Goal: Check status: Check status

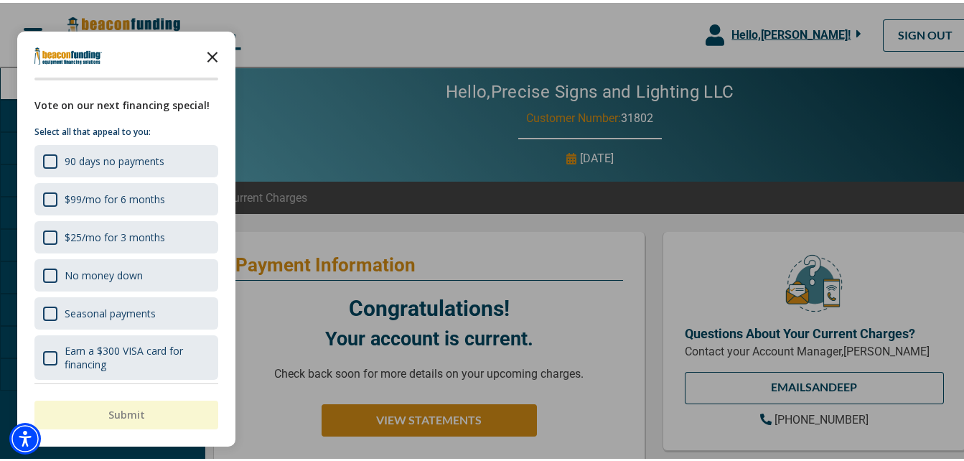
click at [217, 52] on icon "Close the survey" at bounding box center [212, 53] width 29 height 29
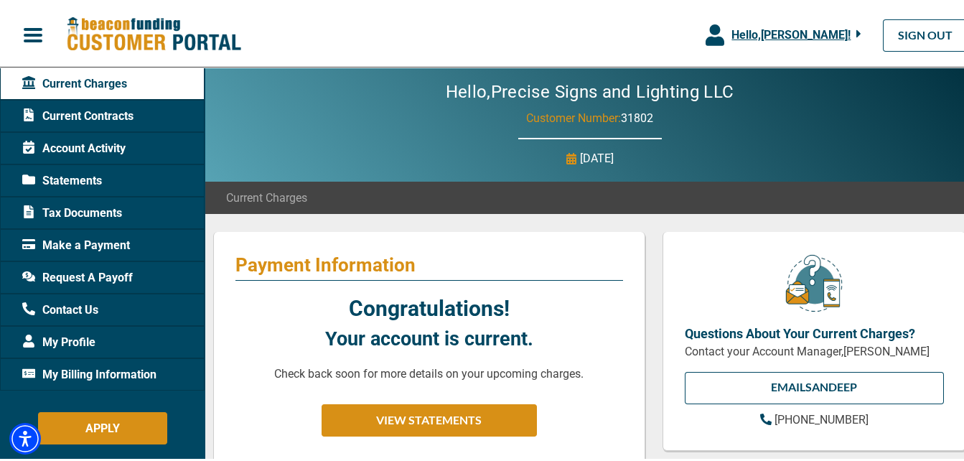
click at [92, 147] on span "Account Activity" at bounding box center [73, 145] width 103 height 17
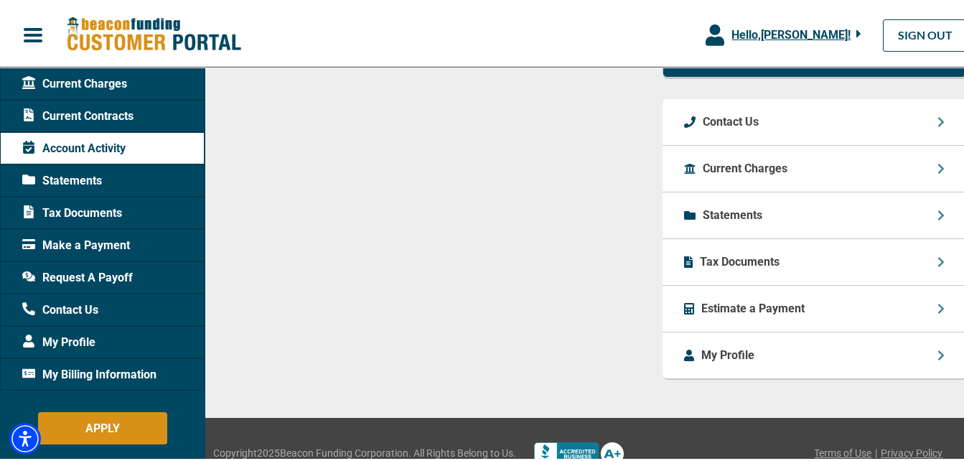
scroll to position [1045, 0]
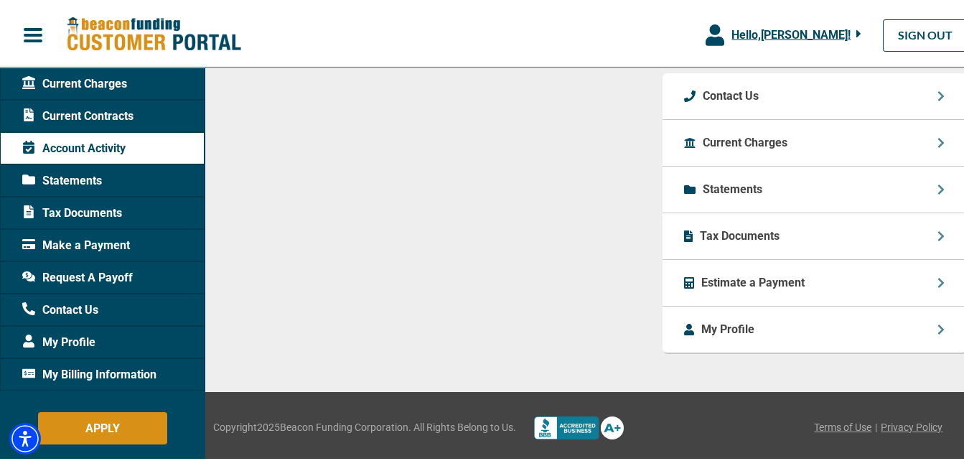
click at [941, 186] on div "Statements" at bounding box center [813, 187] width 303 height 47
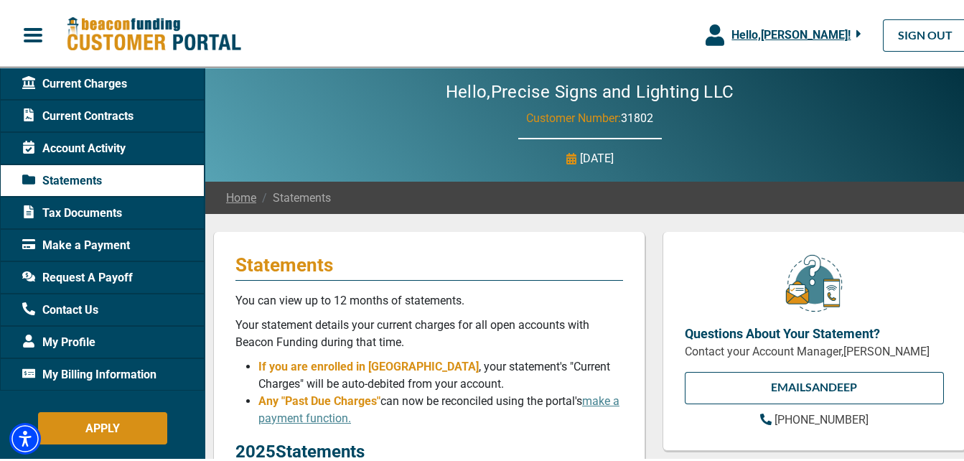
click at [104, 150] on span "Account Activity" at bounding box center [73, 145] width 103 height 17
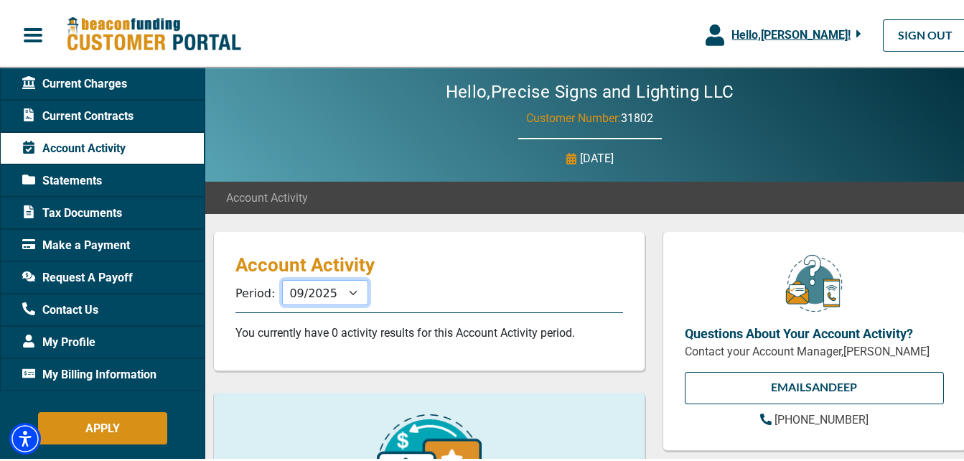
click at [345, 293] on select "10/2025 09/2025 08/2025 07/2025 06/2025 05/2025 04/2025 03/2025 02/2025 01/2025…" at bounding box center [325, 289] width 86 height 25
select select "08/2025"
click at [282, 277] on select "10/2025 09/2025 08/2025 07/2025 06/2025 05/2025 04/2025 03/2025 02/2025 01/2025…" at bounding box center [325, 289] width 86 height 25
click at [790, 42] on button "Hello, [PERSON_NAME] !" at bounding box center [783, 32] width 199 height 65
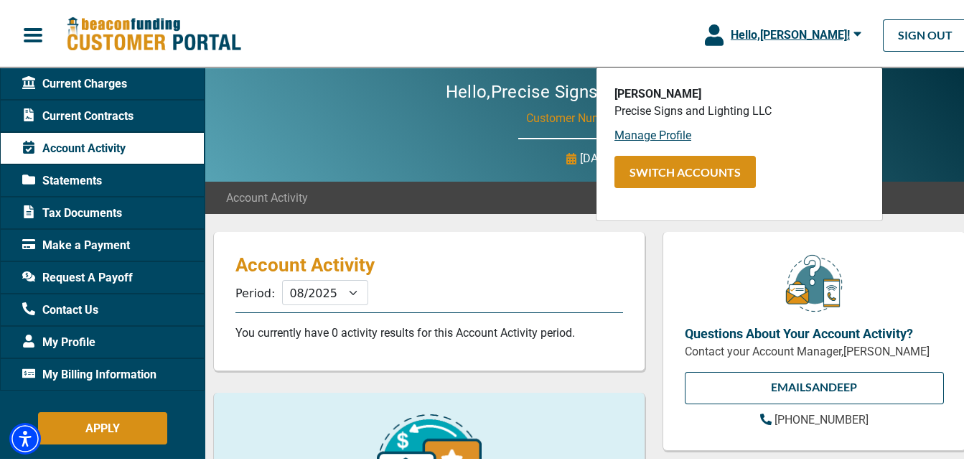
click at [898, 175] on div "Hello, Precise Signs and Lighting LLC Customer Number: 31802 [DATE]" at bounding box center [589, 122] width 770 height 114
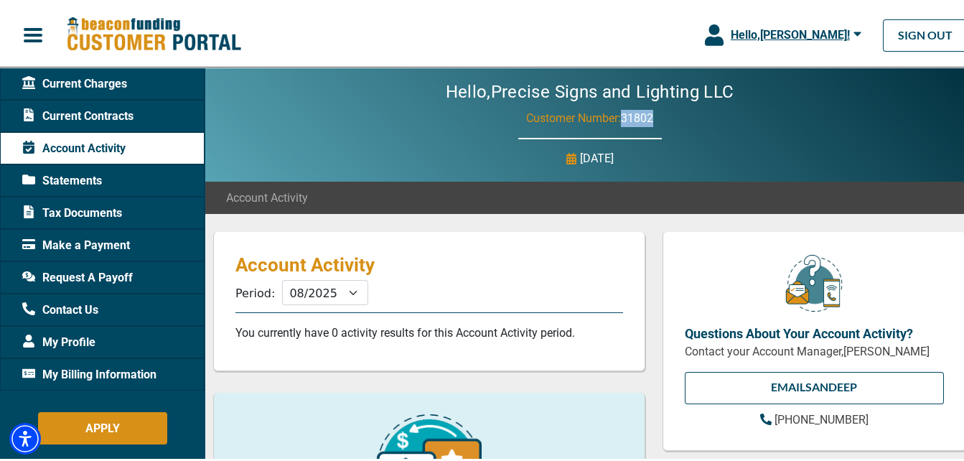
drag, startPoint x: 661, startPoint y: 111, endPoint x: 618, endPoint y: 112, distance: 43.1
click at [618, 112] on div "Hello, Precise Signs and Lighting LLC Customer Number: 31802 [DATE]" at bounding box center [589, 122] width 770 height 114
copy span "31802"
click at [762, 50] on button "Hello, [PERSON_NAME] !" at bounding box center [782, 32] width 199 height 65
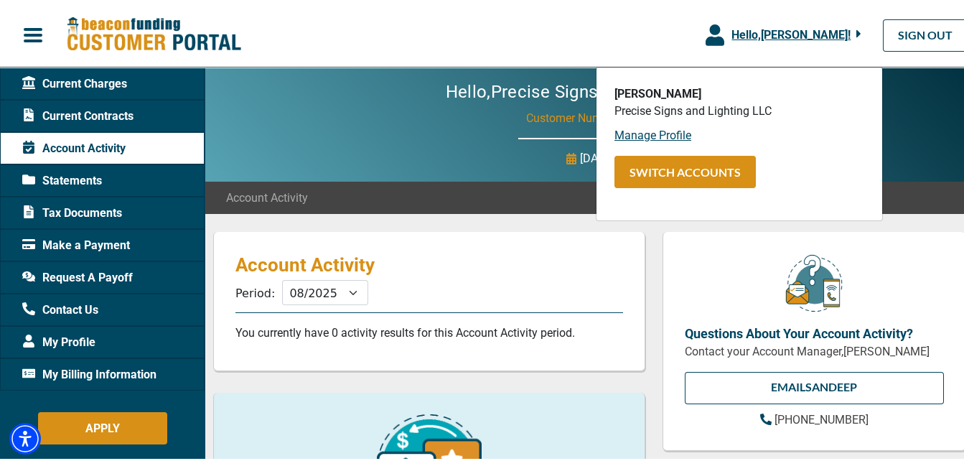
click at [75, 207] on span "Tax Documents" at bounding box center [72, 210] width 100 height 17
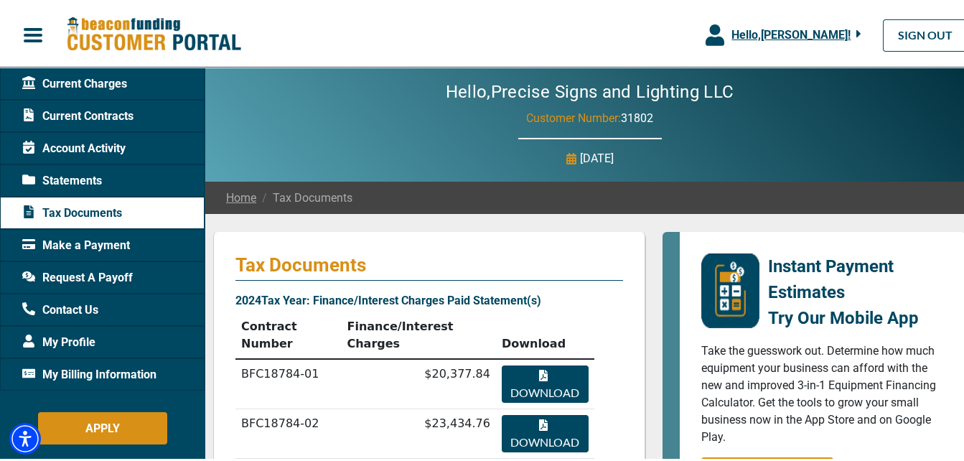
click at [81, 105] on span "Current Contracts" at bounding box center [77, 113] width 111 height 17
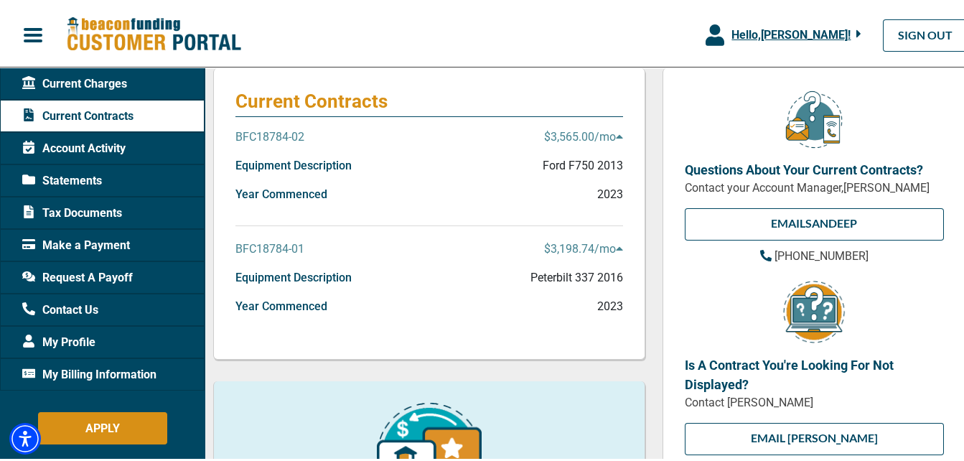
scroll to position [174, 0]
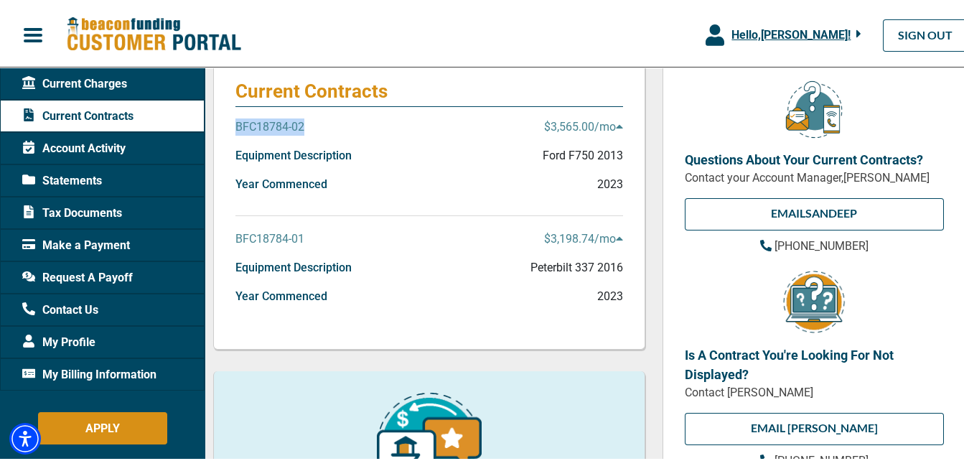
drag, startPoint x: 318, startPoint y: 122, endPoint x: 228, endPoint y: 118, distance: 89.8
click at [228, 118] on div "Current Contracts BFC18784-02 $3,565.00 /mo Equipment Description Ford F750 201…" at bounding box center [429, 200] width 432 height 291
copy p "BFC18784-02"
click at [601, 126] on p "$3,565.00 /mo" at bounding box center [583, 124] width 79 height 17
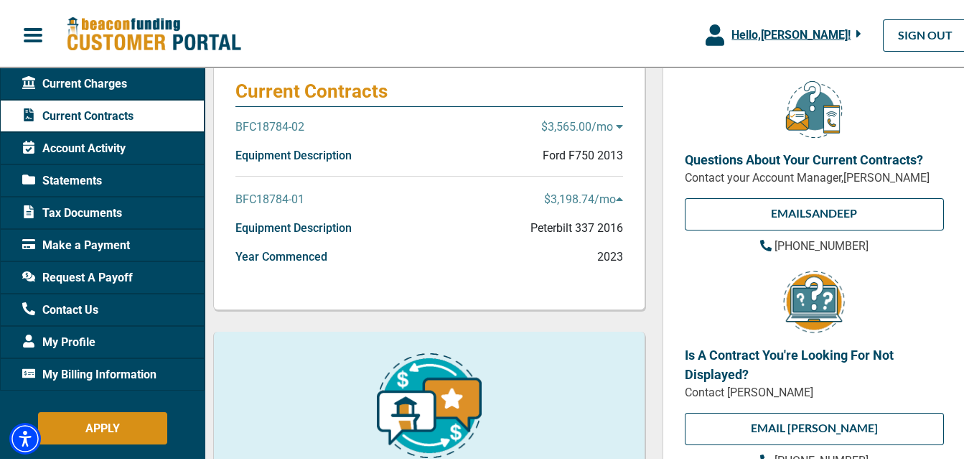
click at [602, 133] on div "BFC18784-02 $3,565.00 /mo" at bounding box center [428, 130] width 387 height 29
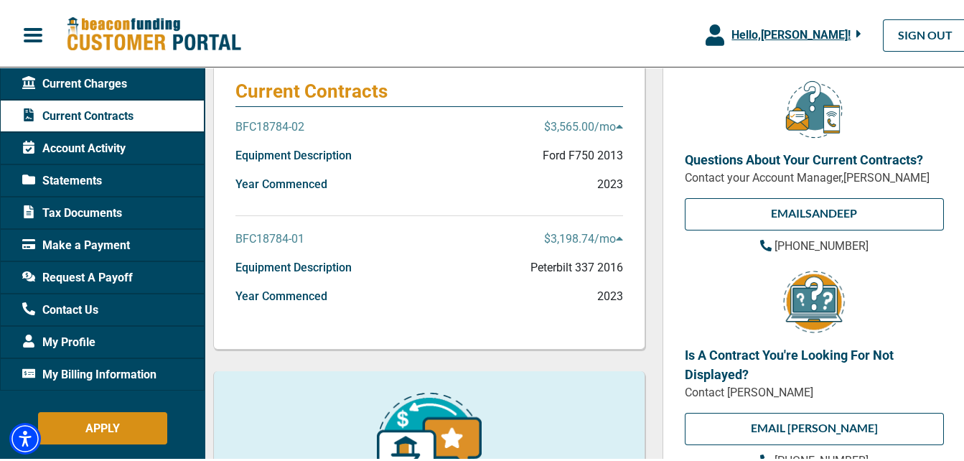
click at [294, 126] on p "BFC18784-02" at bounding box center [269, 124] width 69 height 17
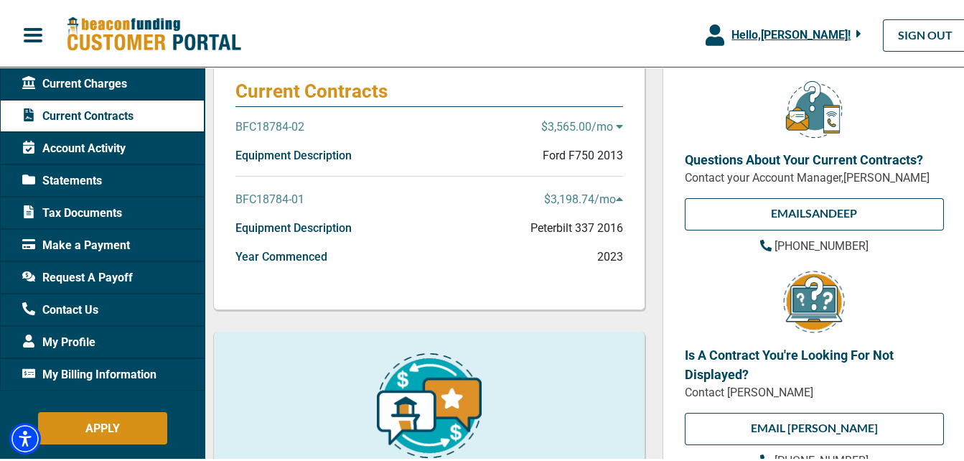
click at [82, 177] on span "Statements" at bounding box center [62, 177] width 80 height 17
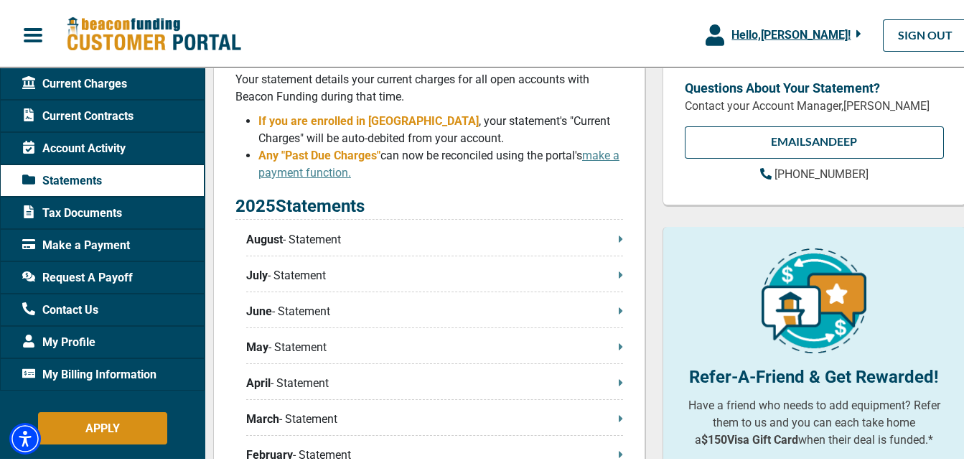
scroll to position [289, 0]
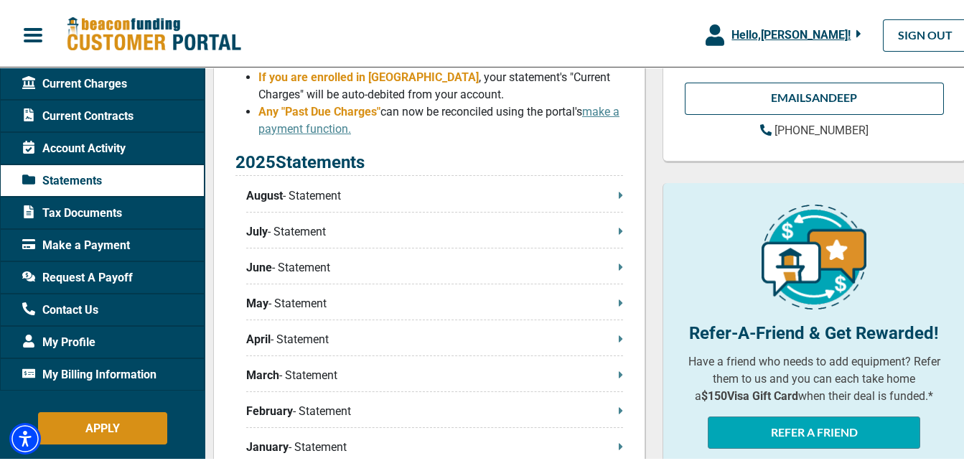
click at [611, 194] on p "August - Statement" at bounding box center [434, 192] width 377 height 17
click at [926, 39] on link "SIGN OUT" at bounding box center [924, 33] width 85 height 32
